Goal: Information Seeking & Learning: Check status

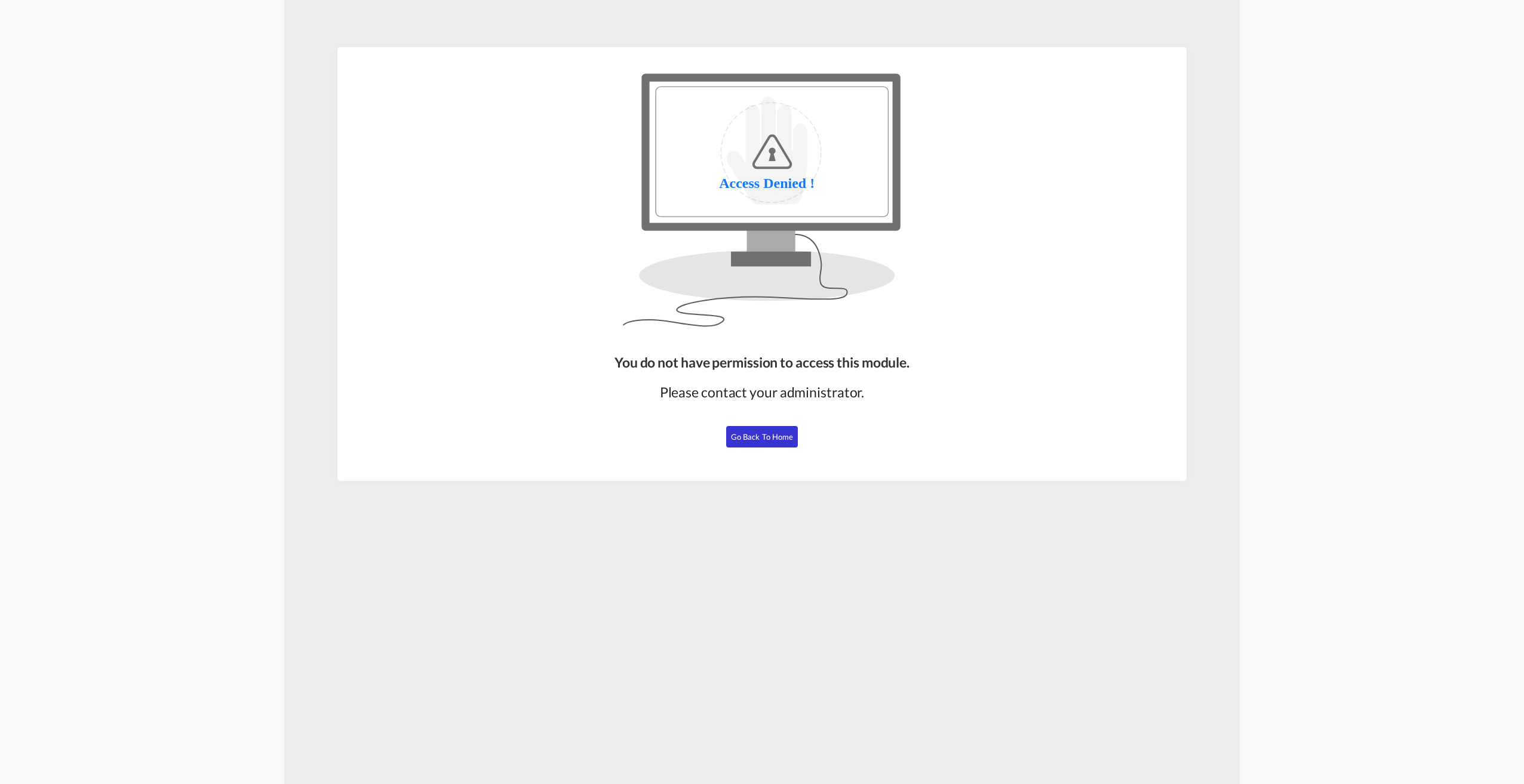
click at [770, 432] on span "Go Back to Home" at bounding box center [762, 437] width 63 height 10
